Goal: Task Accomplishment & Management: Manage account settings

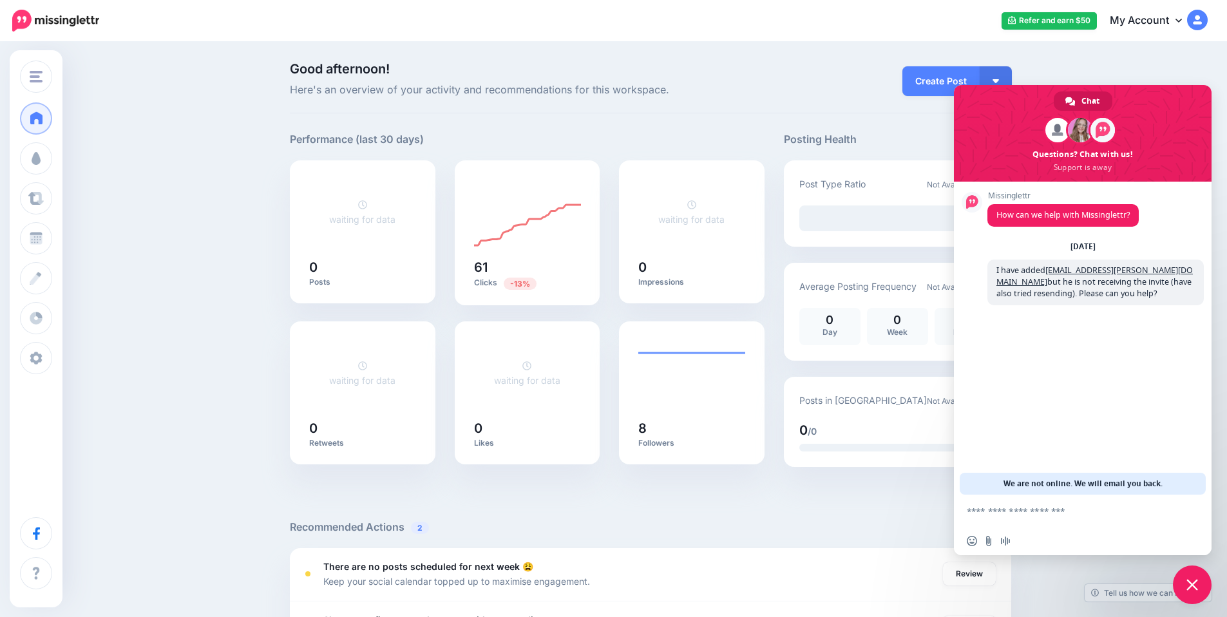
click at [1207, 19] on img at bounding box center [1197, 20] width 21 height 21
click at [1140, 56] on link "Dashboard" at bounding box center [1139, 56] width 128 height 25
click at [1182, 23] on icon at bounding box center [1179, 20] width 6 height 10
click at [1153, 81] on link "My Account" at bounding box center [1139, 85] width 128 height 25
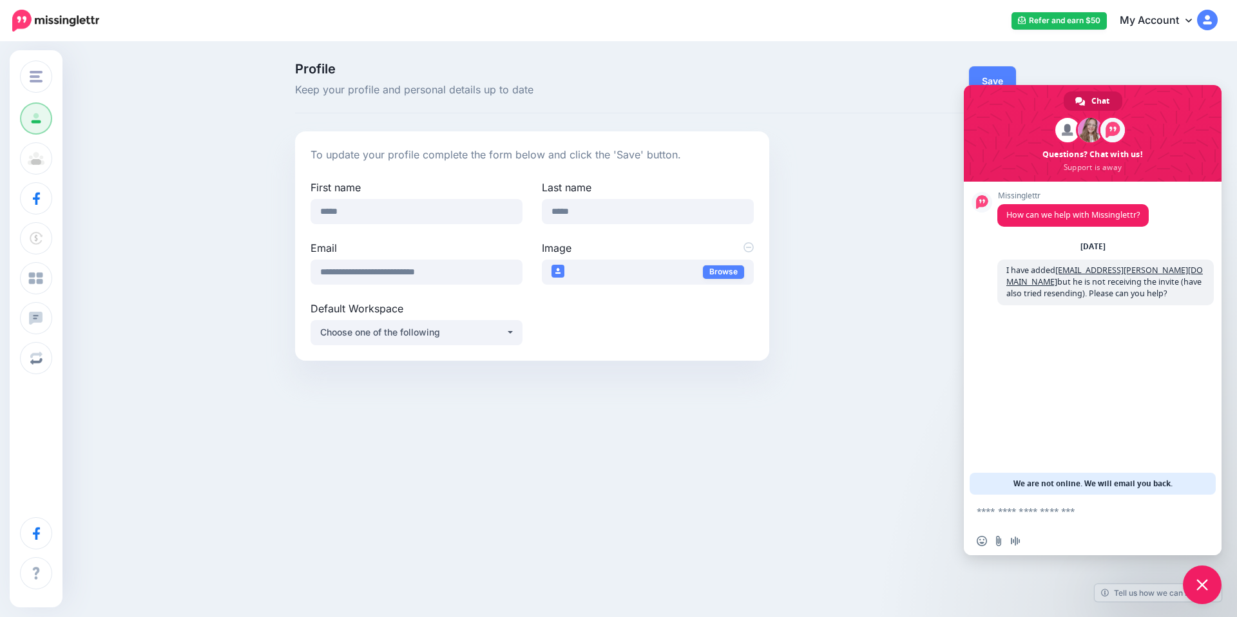
click at [903, 506] on div "Change Workspace Epic Road Rides Add Workspace Profile Team Social Accounts Bil…" at bounding box center [618, 308] width 1237 height 617
click at [1185, 21] on icon at bounding box center [1188, 20] width 6 height 10
click at [1108, 81] on link "My Account" at bounding box center [1149, 85] width 128 height 25
